Goal: Task Accomplishment & Management: Use online tool/utility

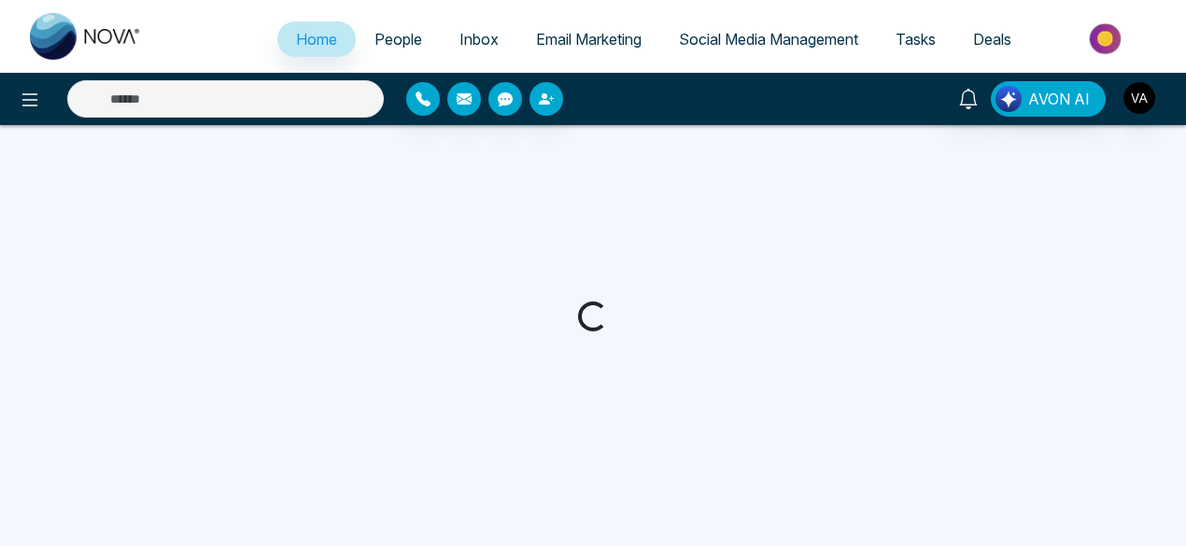
select select "*"
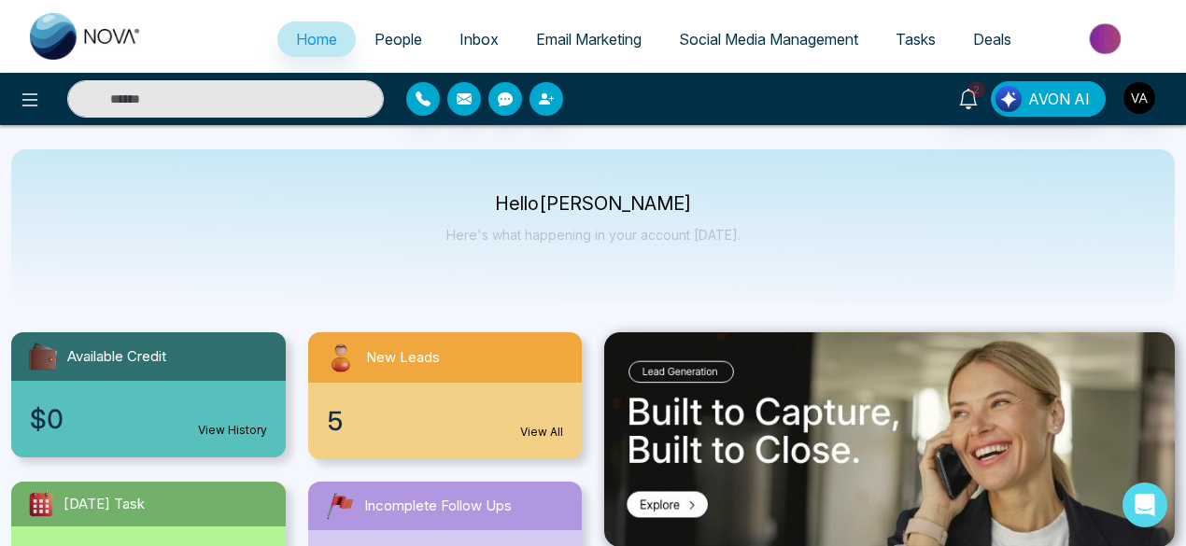
click at [706, 39] on span "Social Media Management" at bounding box center [768, 39] width 179 height 19
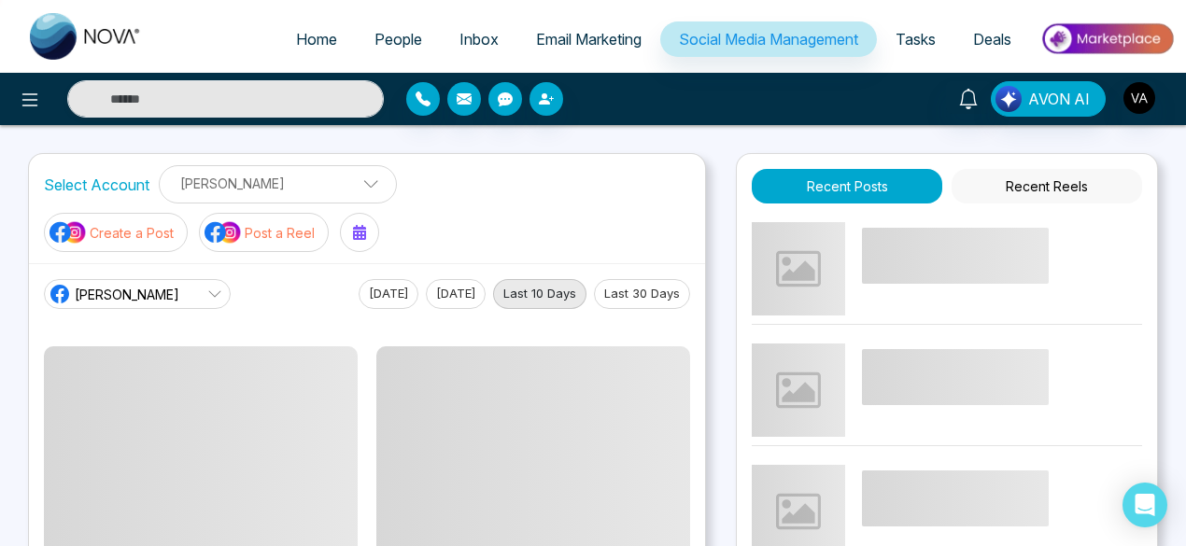
click at [272, 186] on p "[PERSON_NAME]" at bounding box center [278, 183] width 214 height 31
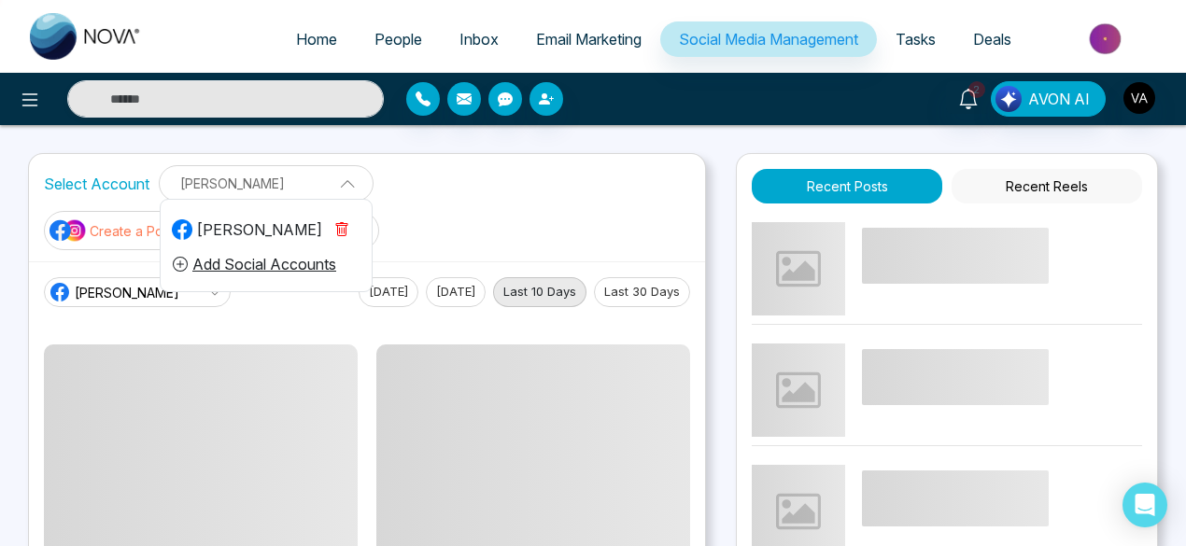
click at [258, 261] on button "Add Social Accounts" at bounding box center [254, 264] width 165 height 24
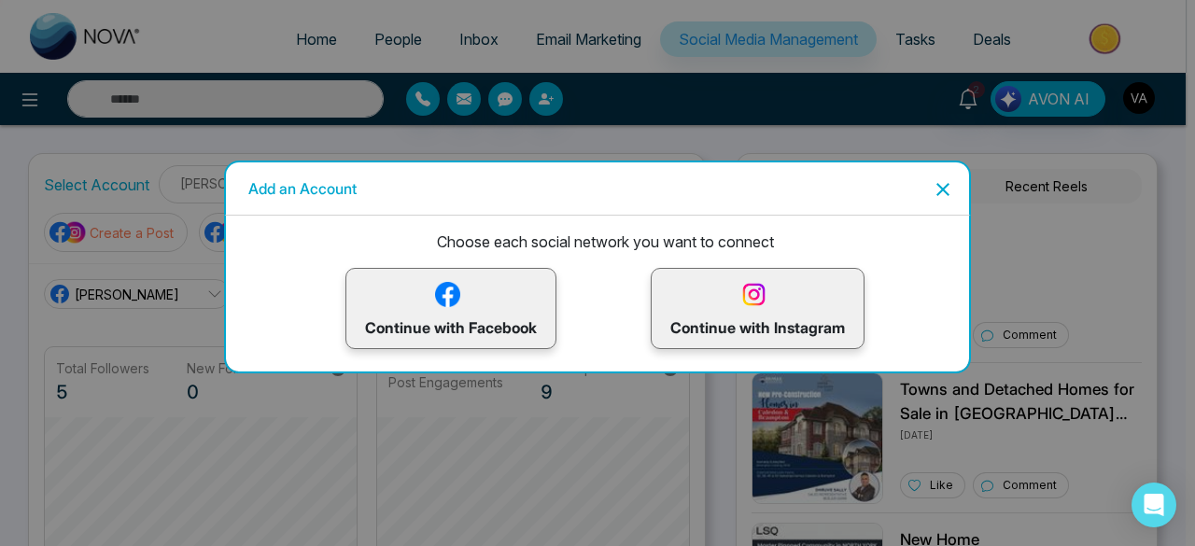
click at [938, 193] on icon "Close" at bounding box center [943, 189] width 13 height 13
